Goal: Task Accomplishment & Management: Understand process/instructions

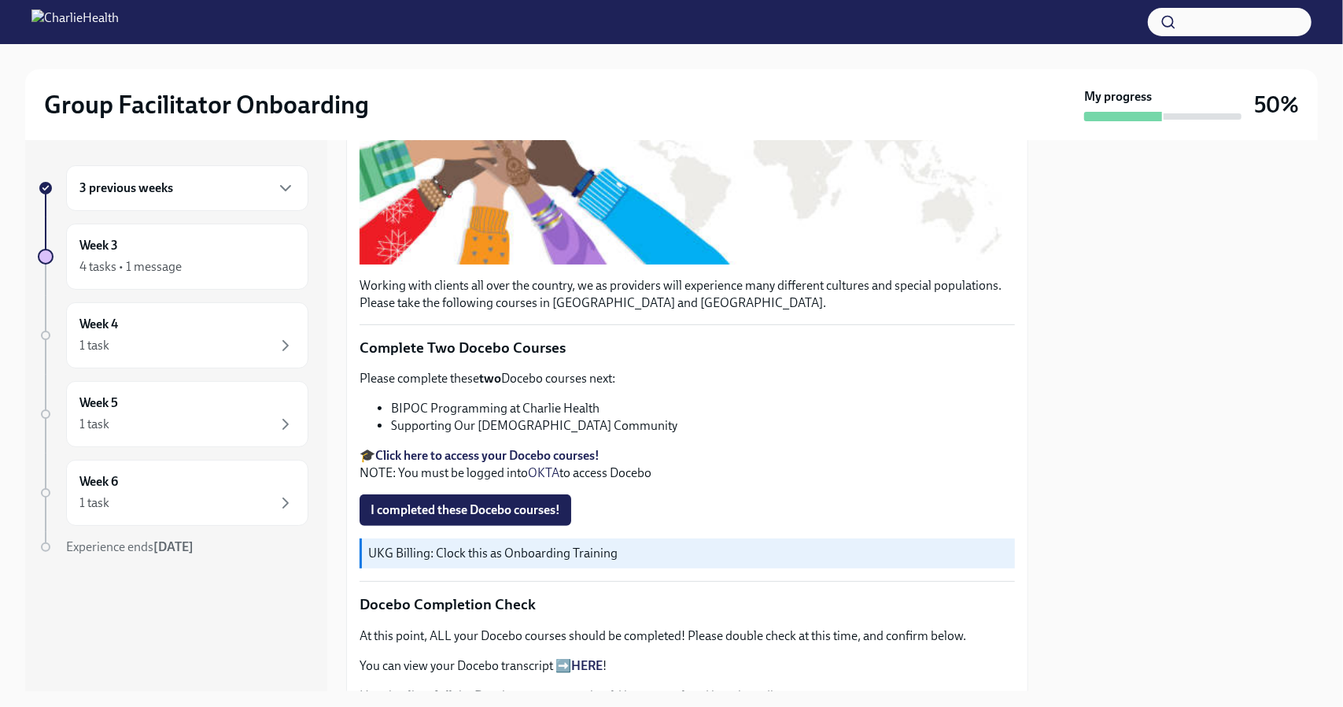
scroll to position [383, 0]
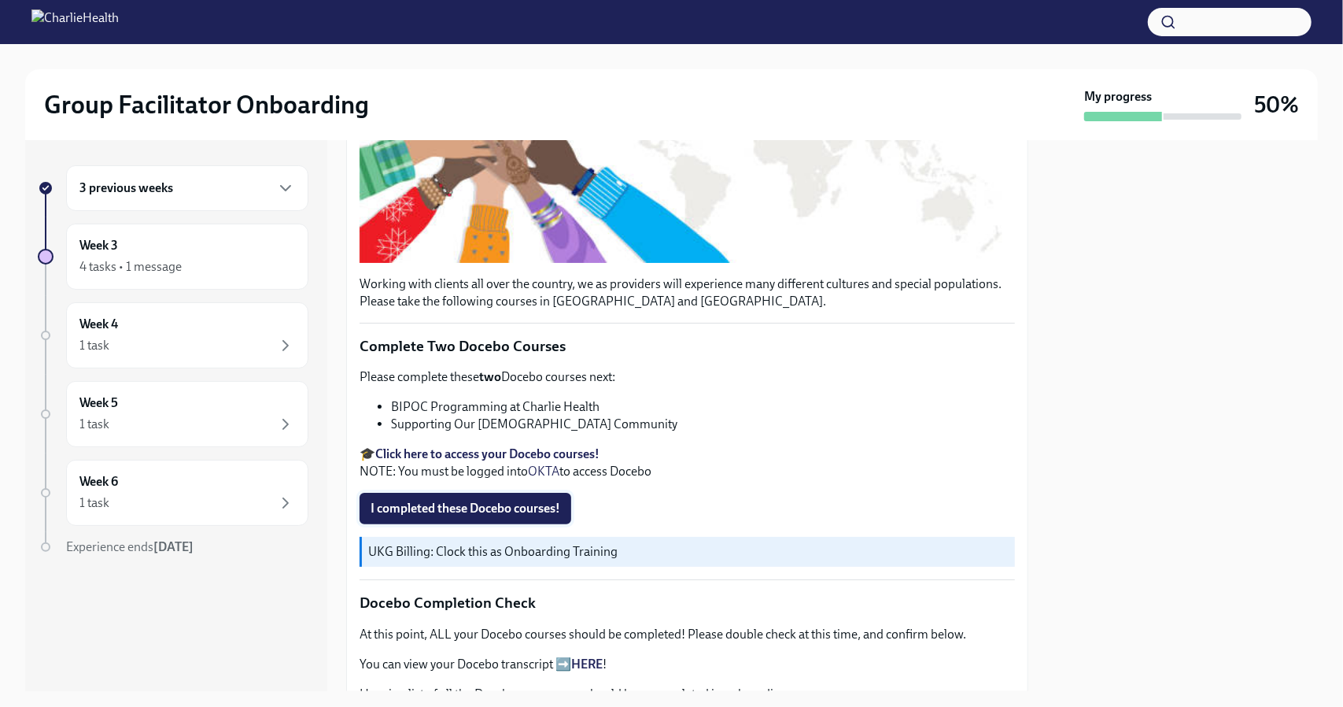
click at [463, 513] on button "I completed these Docebo courses!" at bounding box center [466, 508] width 212 height 31
click at [663, 480] on div "Working with clients all over the country, we as providers will experience many…" at bounding box center [688, 650] width 656 height 1313
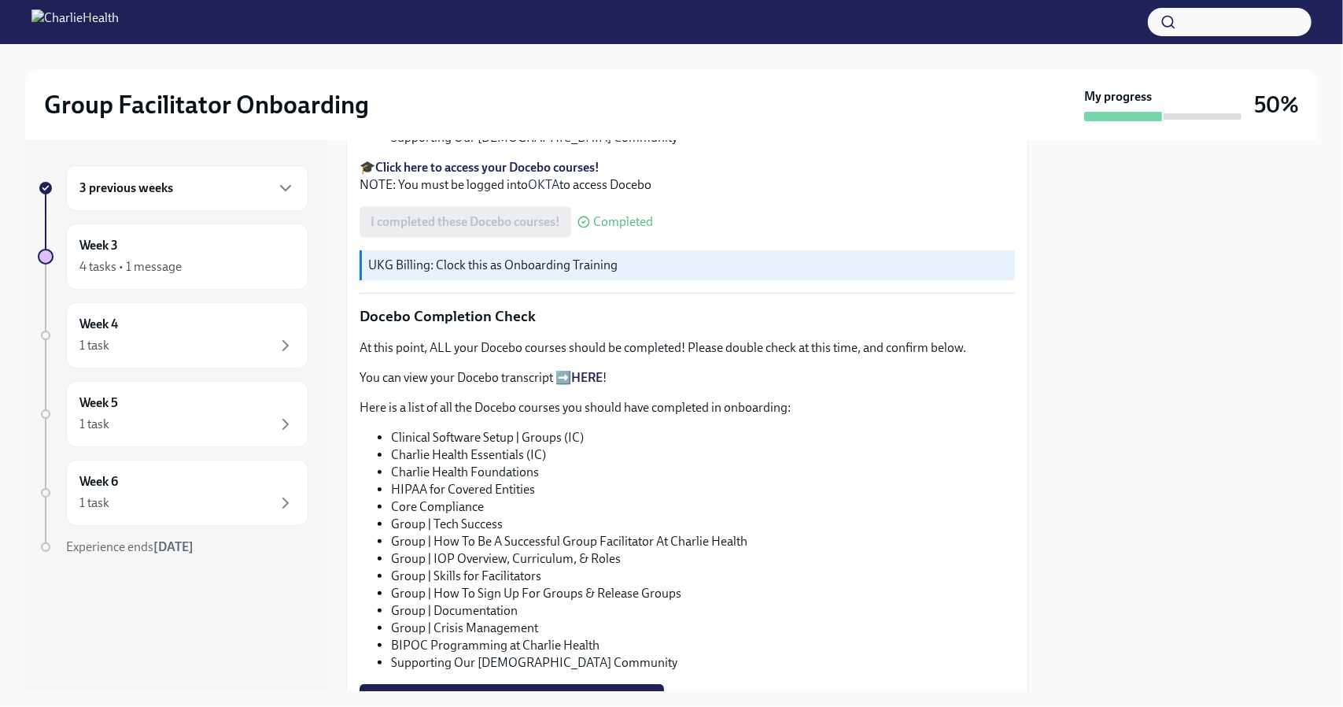
scroll to position [770, 0]
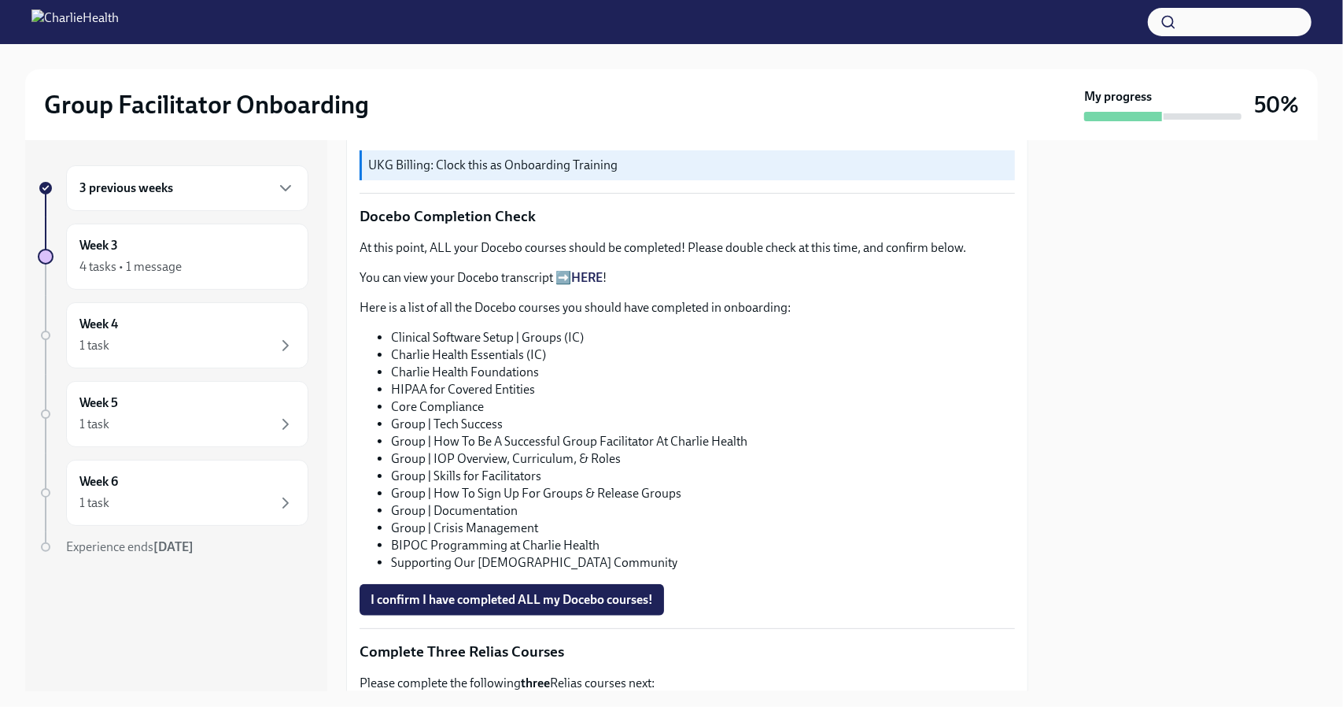
click at [582, 272] on link "HERE" at bounding box center [586, 277] width 31 height 15
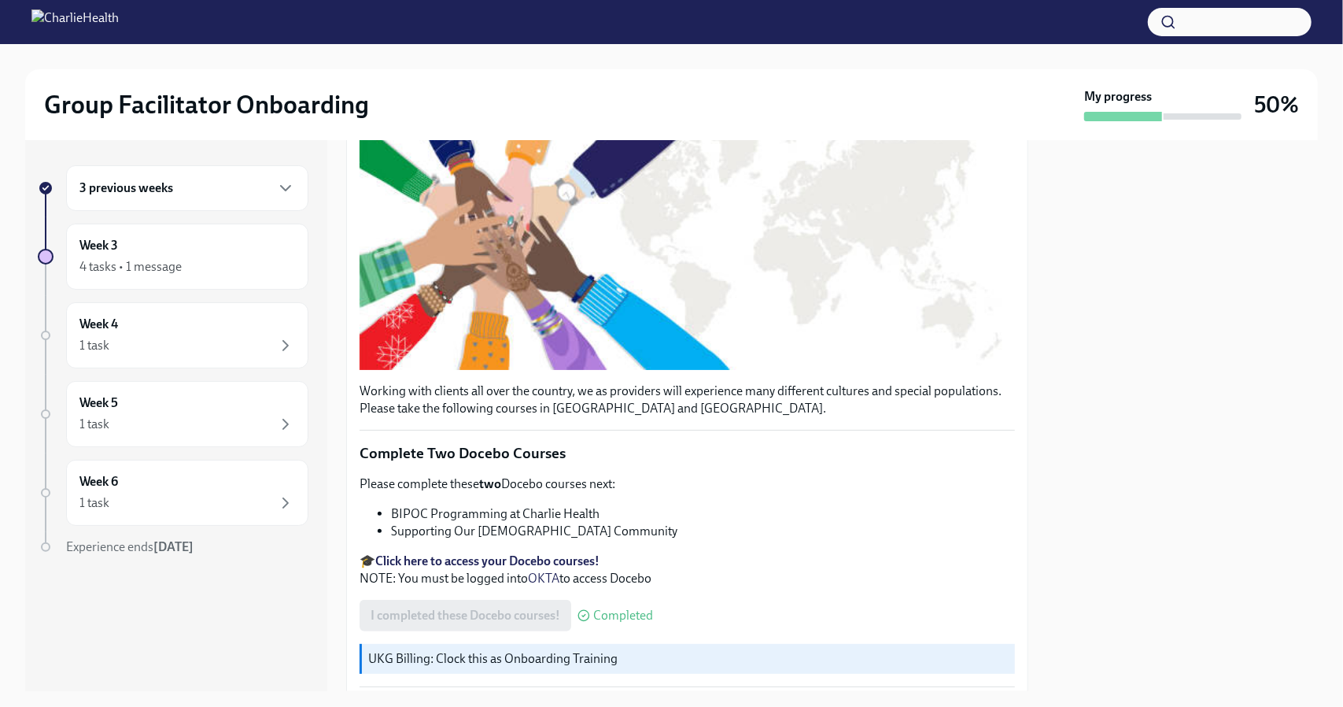
scroll to position [269, 0]
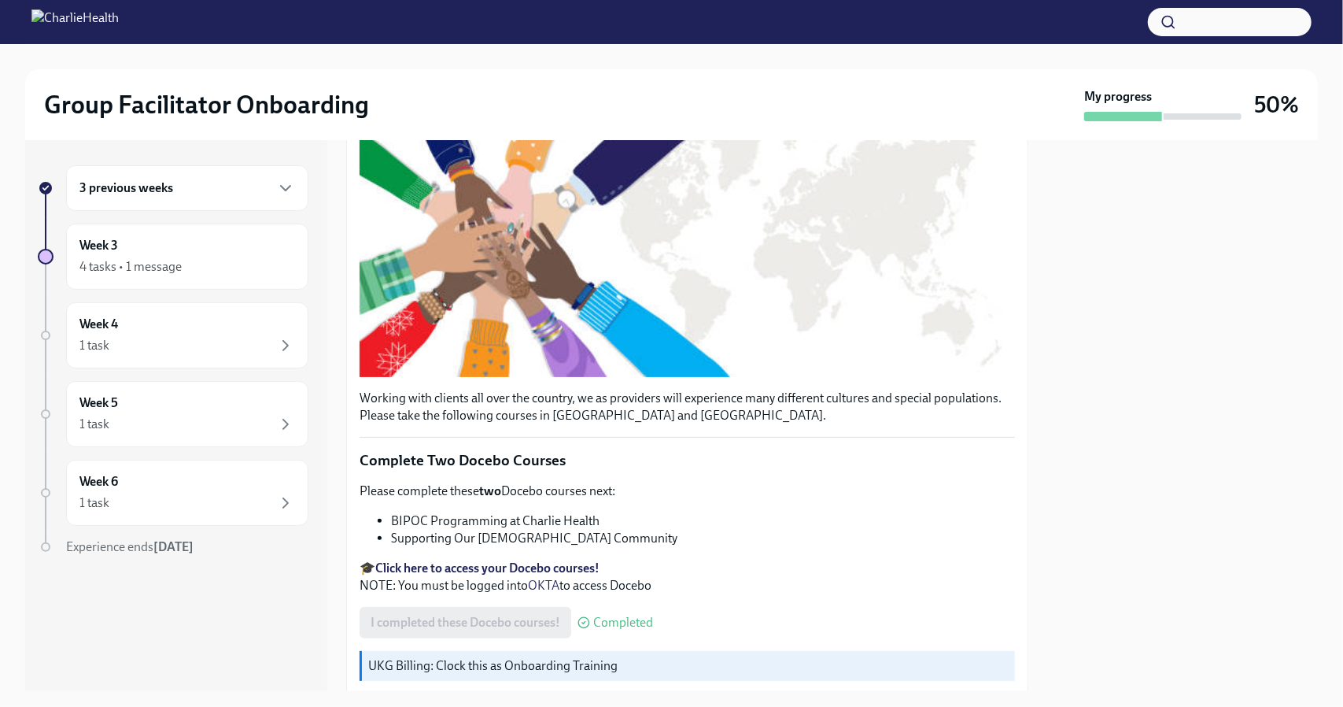
click at [486, 571] on strong "Click here to access your Docebo courses!" at bounding box center [487, 567] width 224 height 15
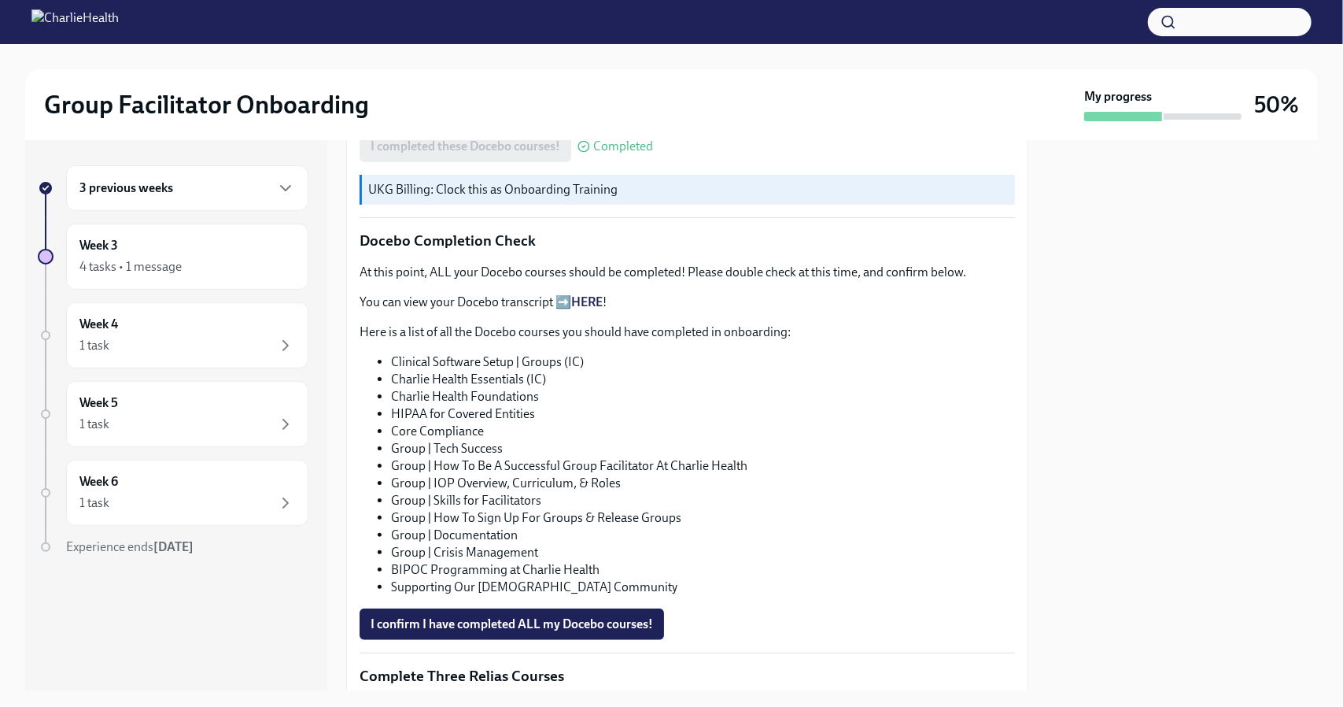
scroll to position [746, 0]
click at [267, 194] on div "3 previous weeks" at bounding box center [187, 188] width 216 height 19
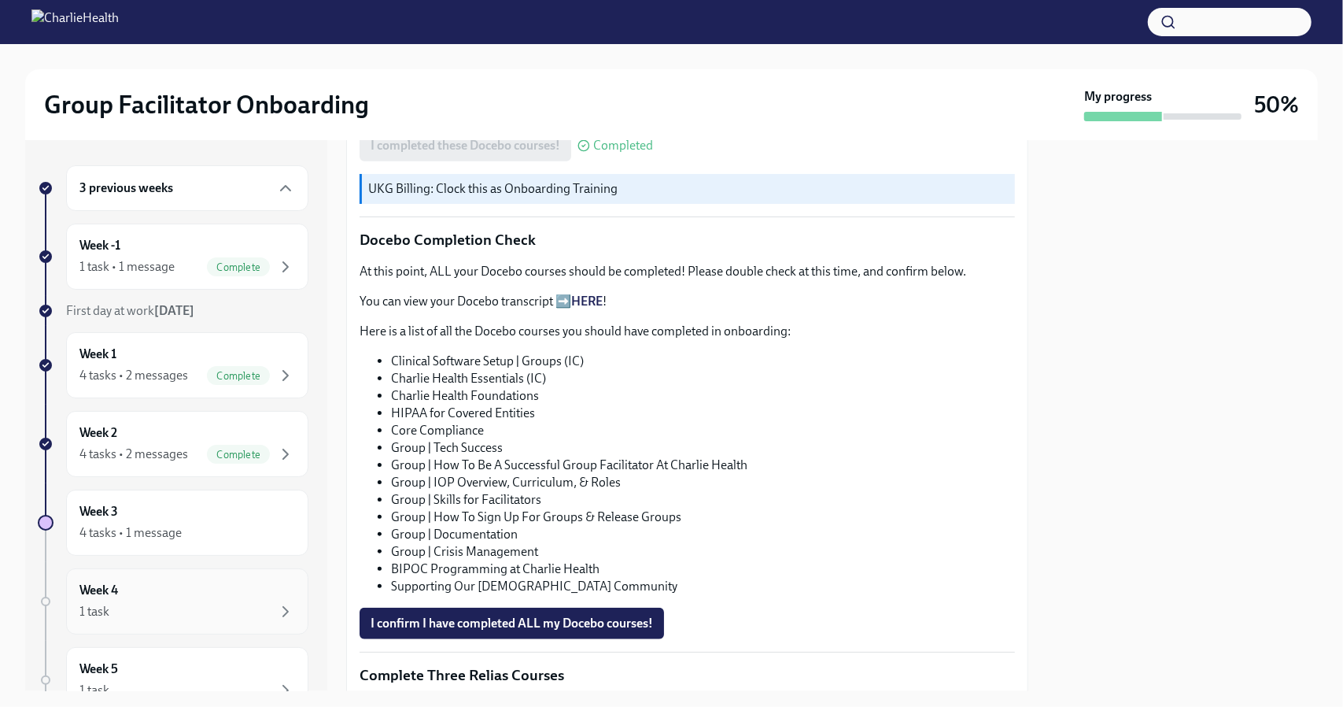
click at [270, 620] on div "Week 4 1 task" at bounding box center [187, 601] width 242 height 66
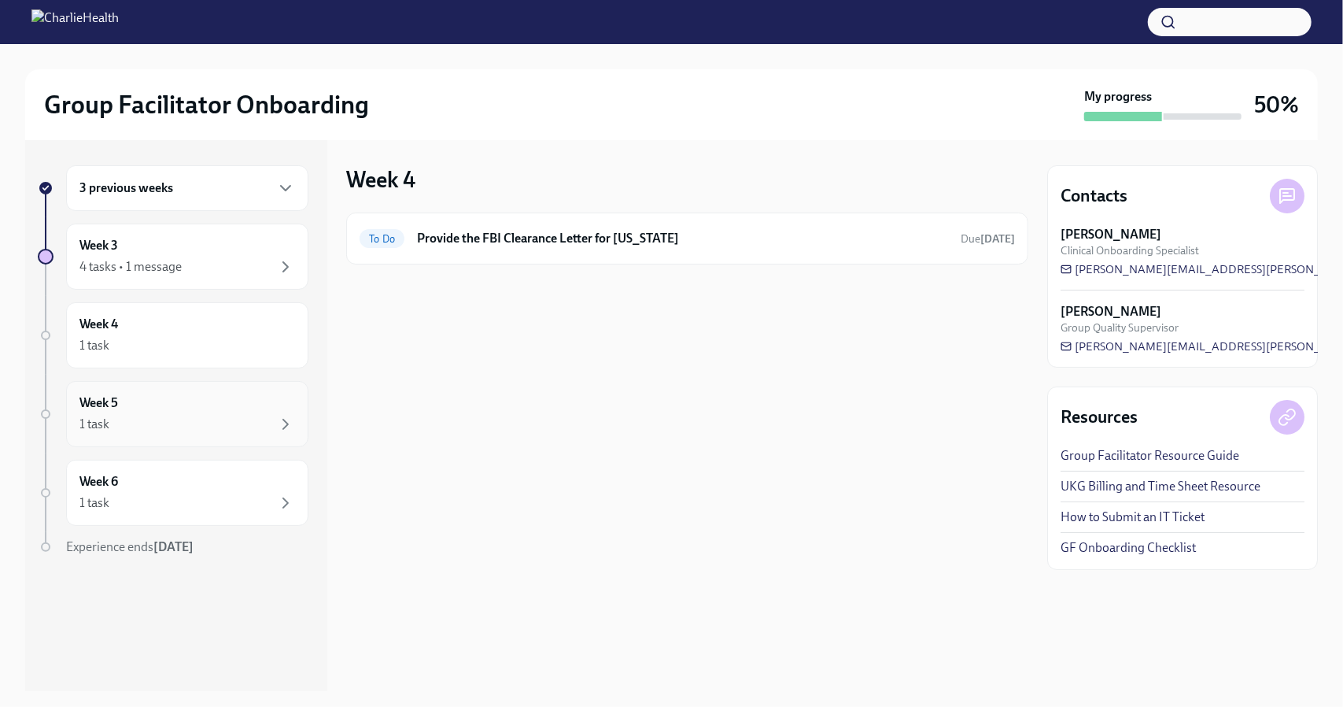
click at [266, 421] on div "1 task" at bounding box center [187, 424] width 216 height 19
click at [269, 503] on div "1 task" at bounding box center [187, 502] width 216 height 19
click at [239, 195] on div "3 previous weeks" at bounding box center [187, 188] width 216 height 19
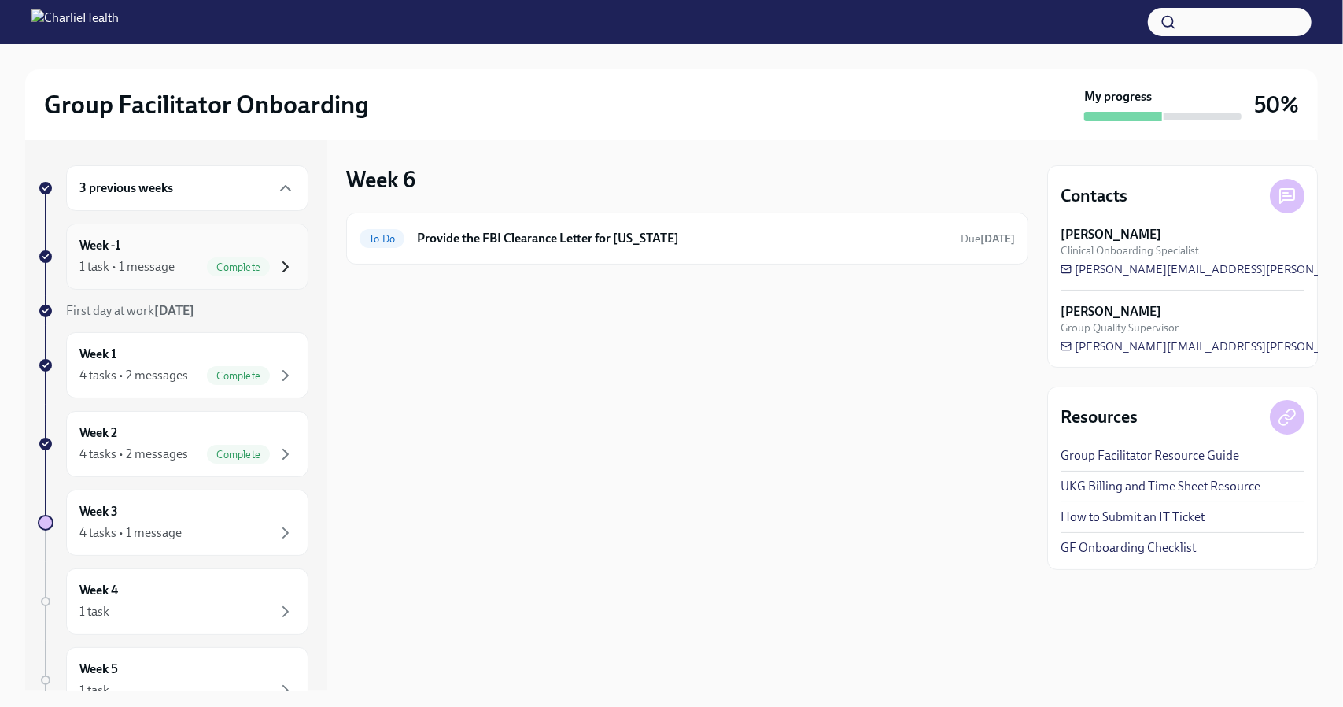
click at [276, 267] on icon "button" at bounding box center [285, 266] width 19 height 19
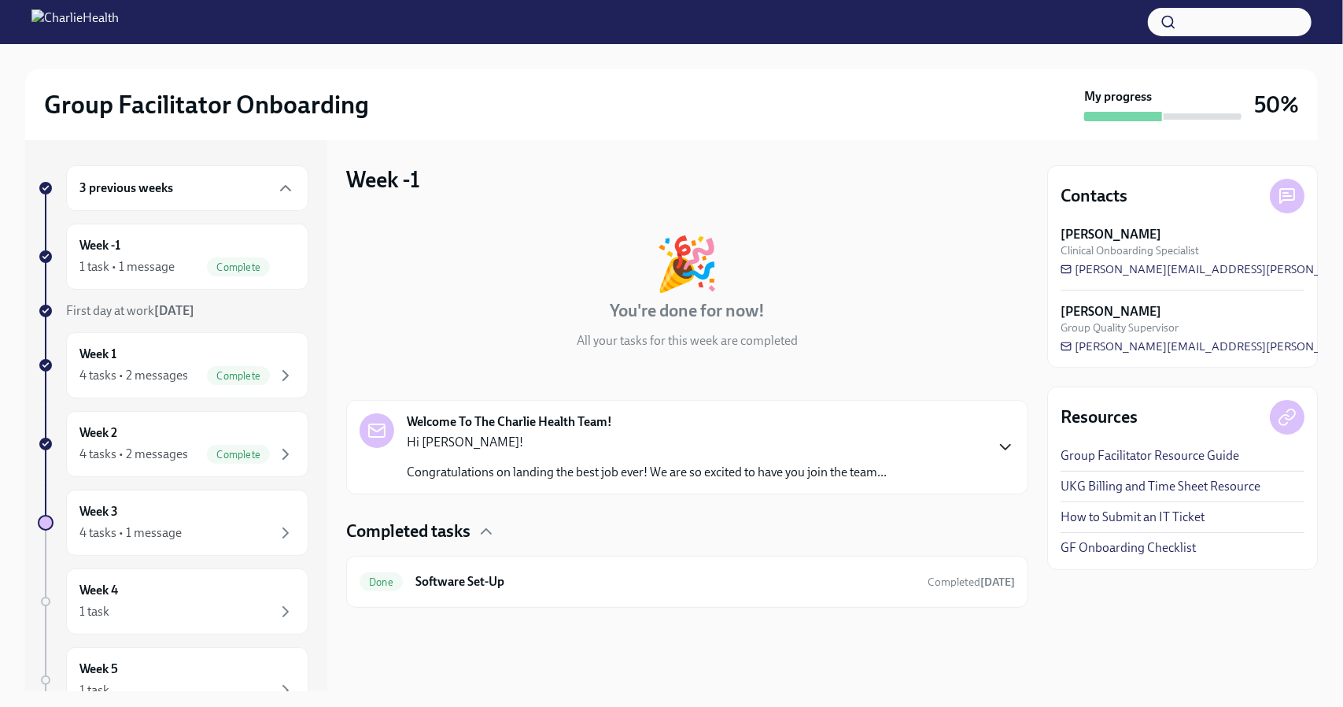
click at [1000, 440] on icon "button" at bounding box center [1005, 447] width 19 height 19
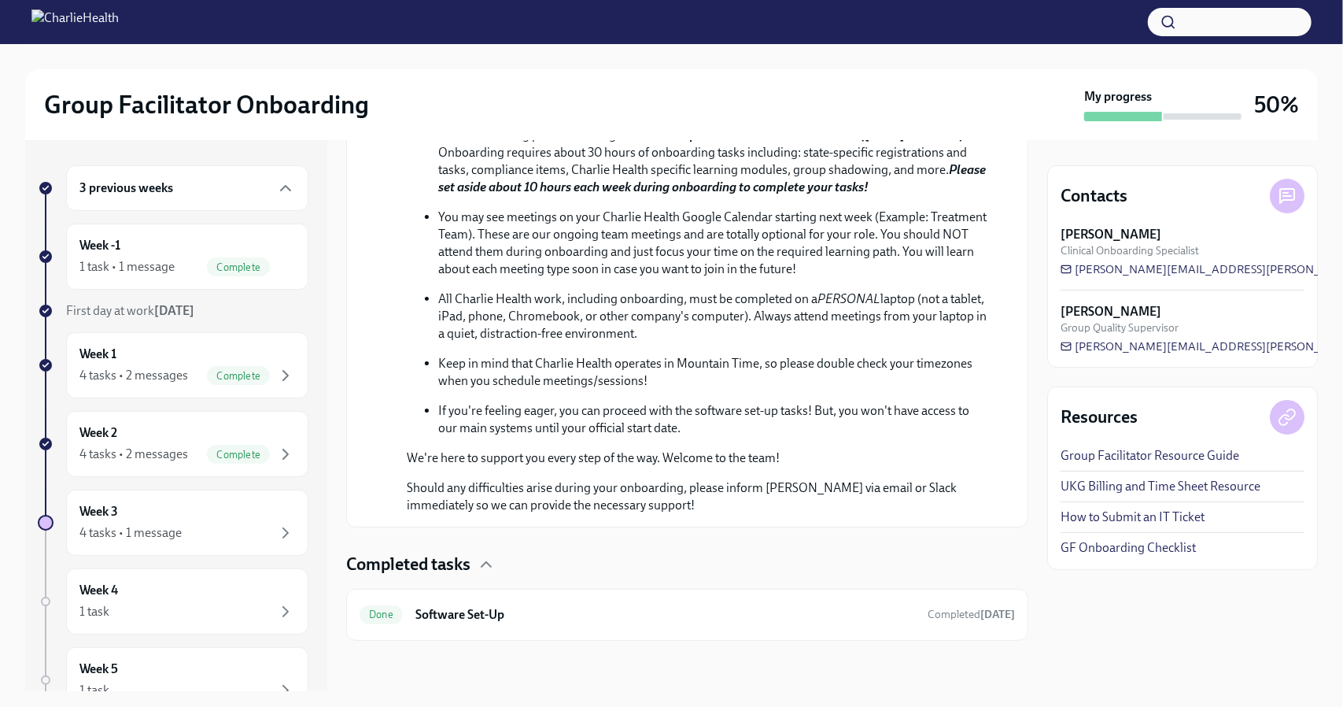
scroll to position [730, 0]
click at [276, 379] on icon "button" at bounding box center [285, 375] width 19 height 19
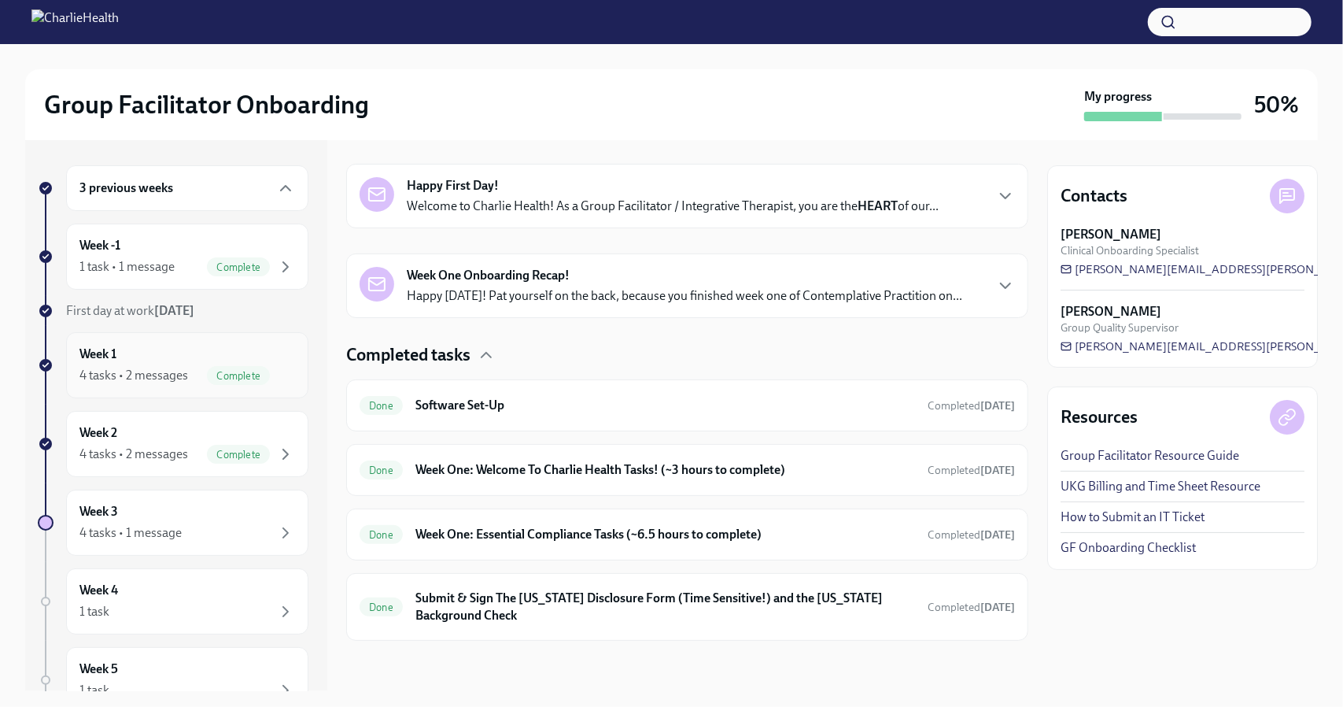
scroll to position [233, 0]
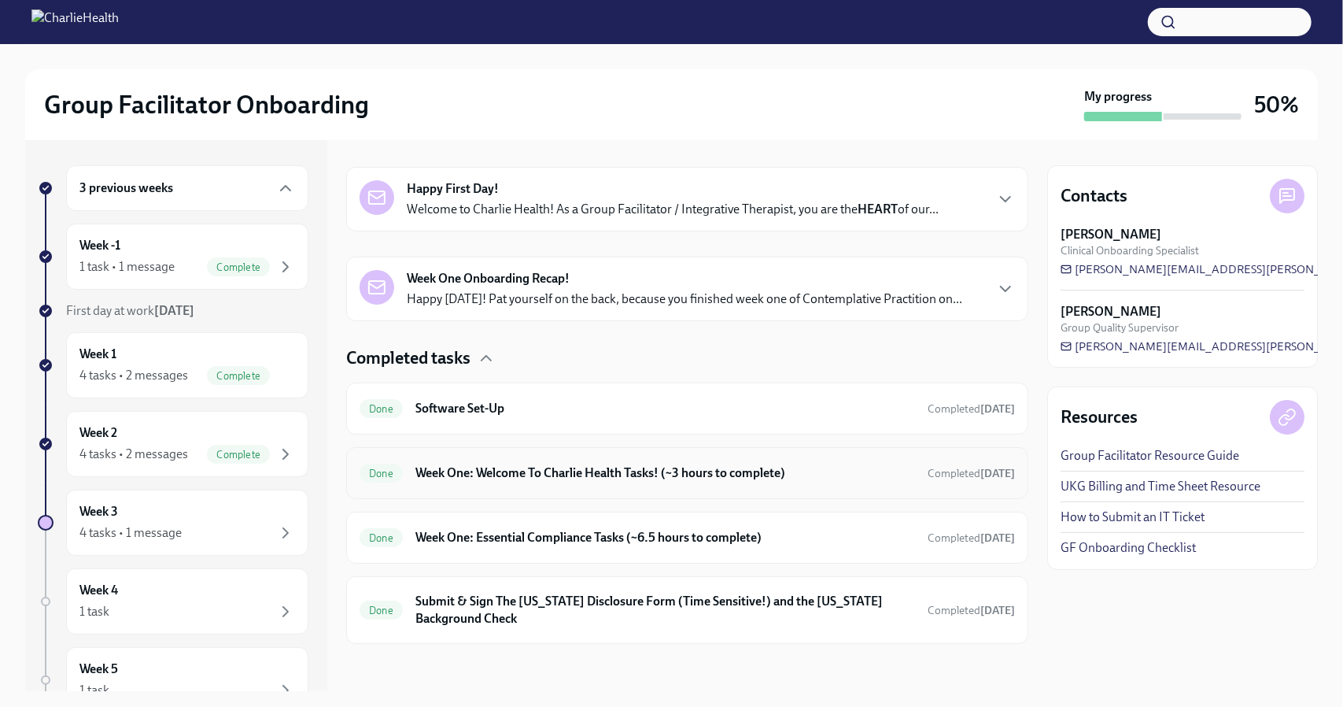
click at [830, 475] on h6 "Week One: Welcome To Charlie Health Tasks! (~3 hours to complete)" at bounding box center [666, 472] width 500 height 17
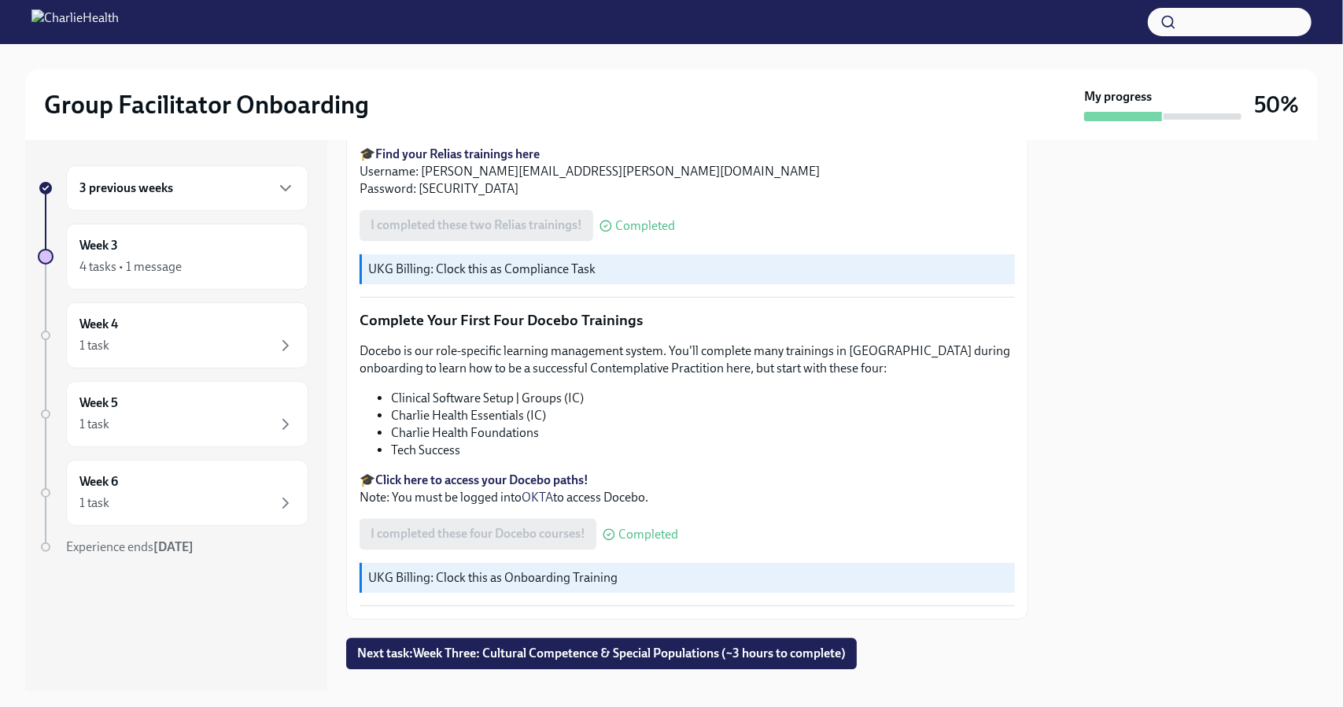
scroll to position [2081, 0]
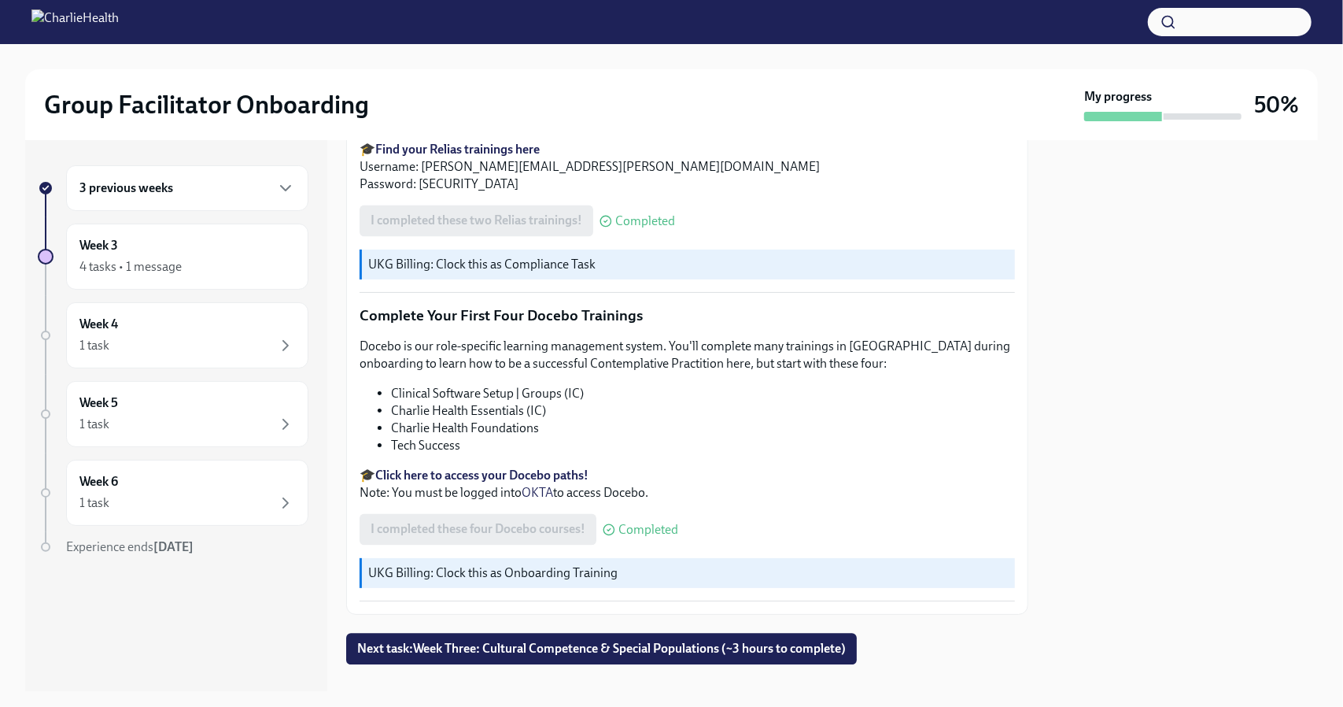
click at [261, 189] on div "3 previous weeks" at bounding box center [187, 188] width 216 height 19
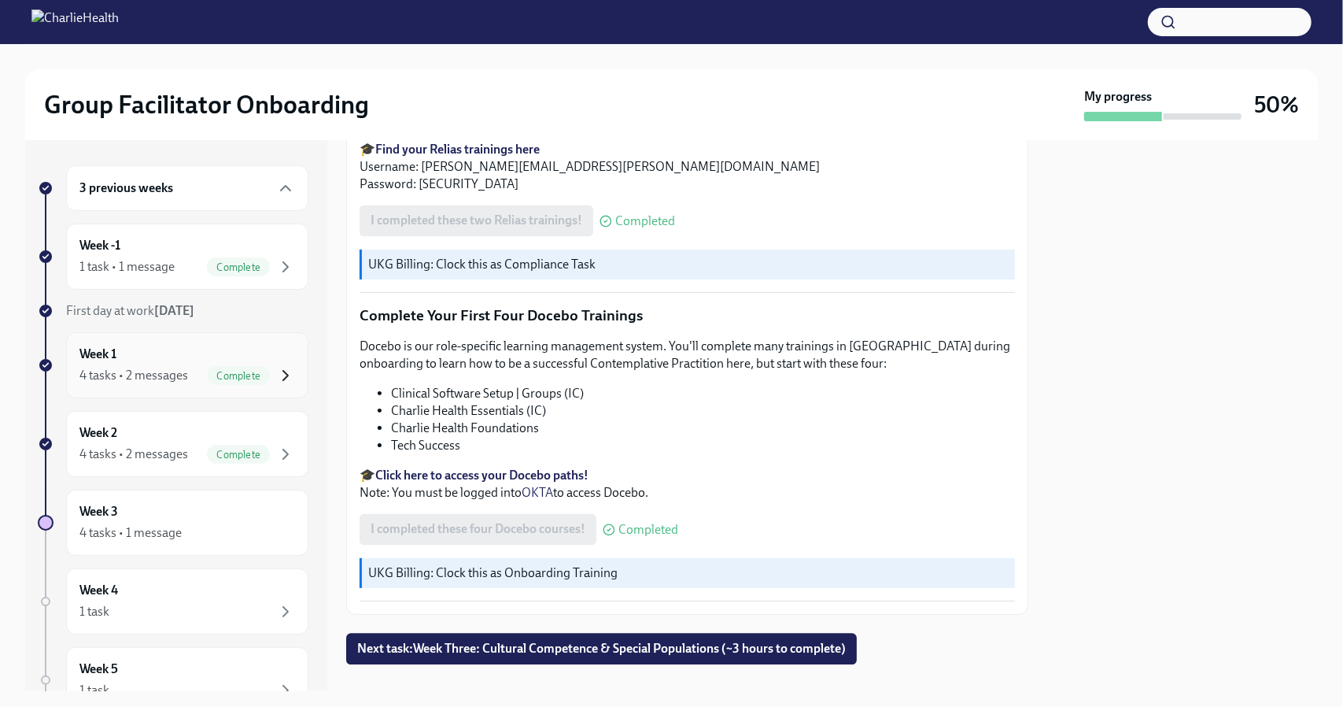
click at [276, 375] on icon "button" at bounding box center [285, 375] width 19 height 19
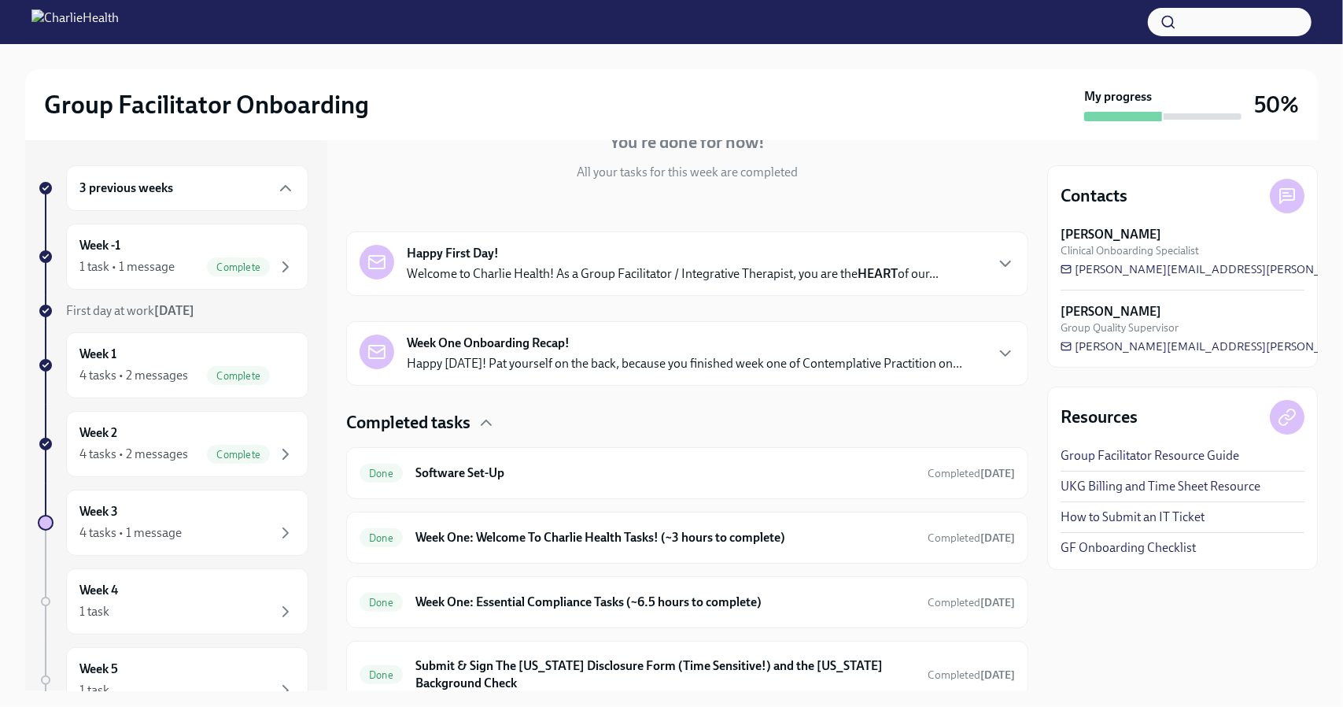
scroll to position [233, 0]
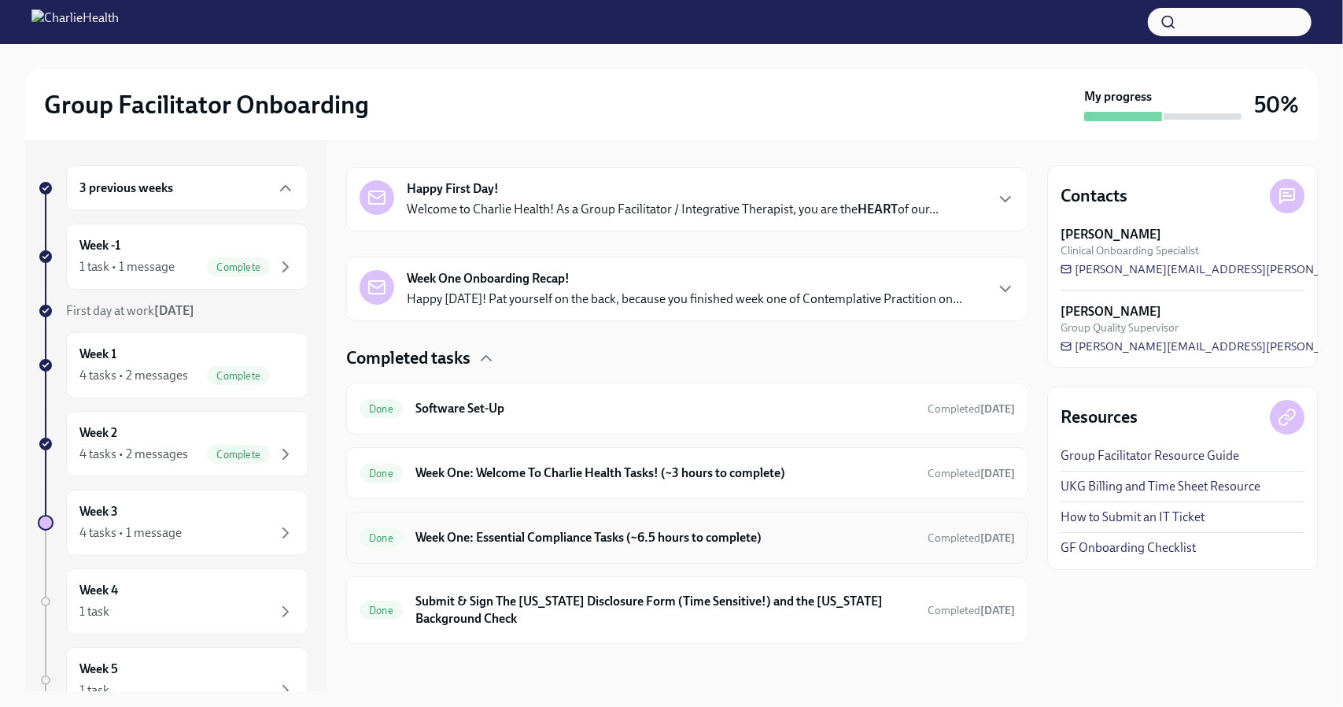
click at [573, 538] on h6 "Week One: Essential Compliance Tasks (~6.5 hours to complete)" at bounding box center [666, 537] width 500 height 17
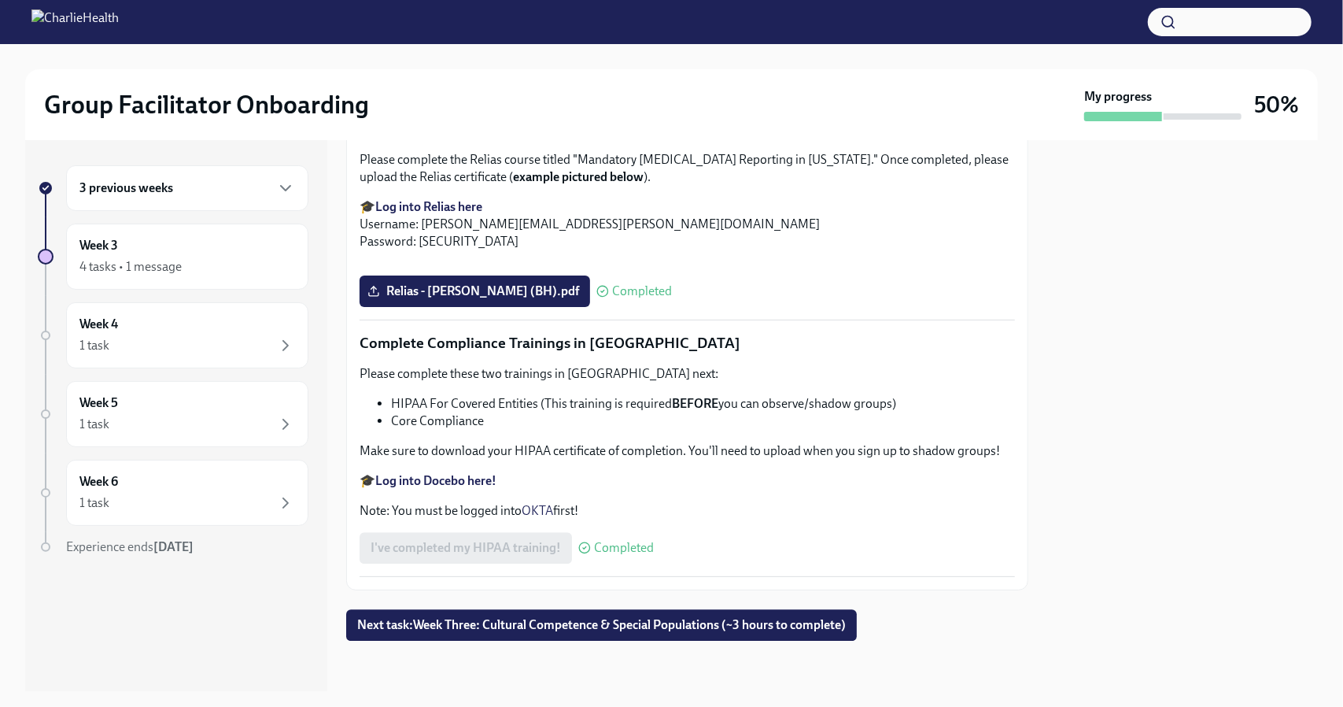
scroll to position [3022, 0]
click at [593, 250] on div "Approx completion time: 2 hours Please complete the Relias course titled "Manda…" at bounding box center [688, 185] width 656 height 129
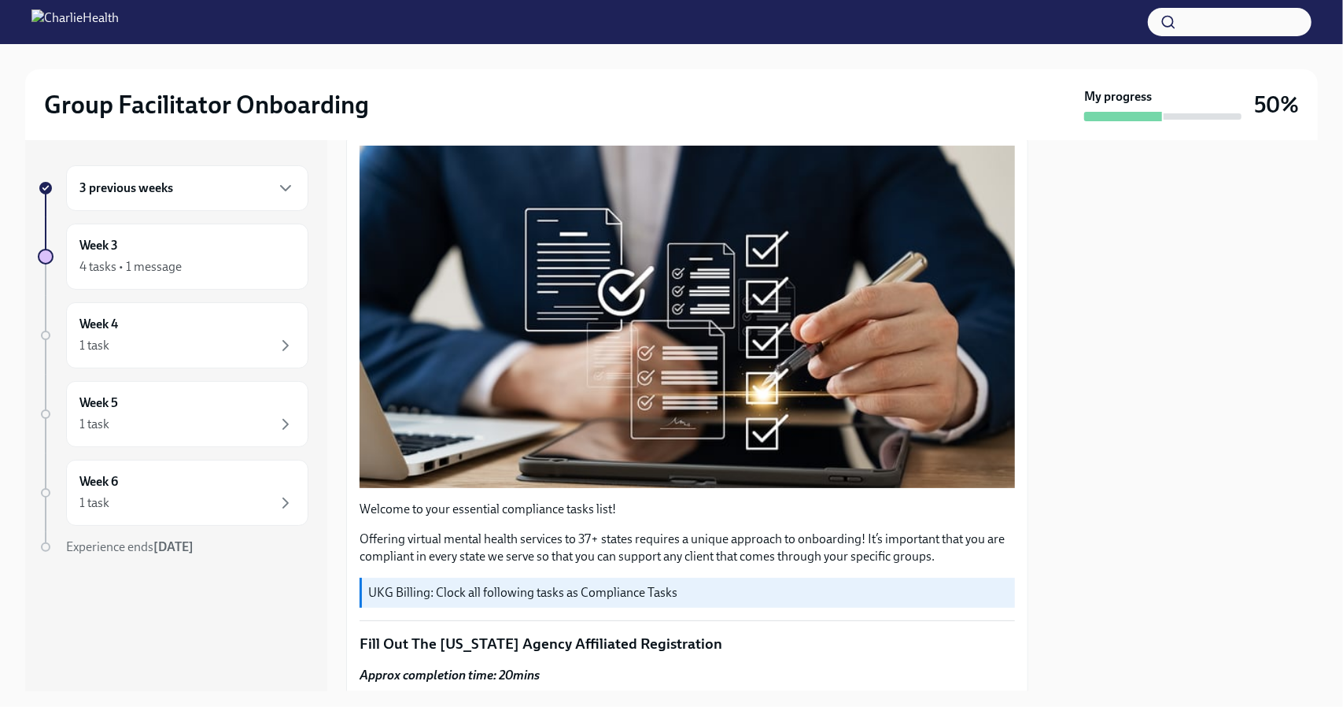
scroll to position [0, 0]
